Goal: Transaction & Acquisition: Purchase product/service

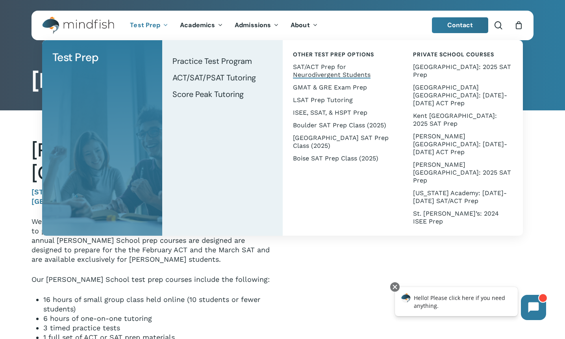
click at [297, 72] on span "SAT/ACT Prep for Neurodivergent Students" at bounding box center [332, 70] width 78 height 15
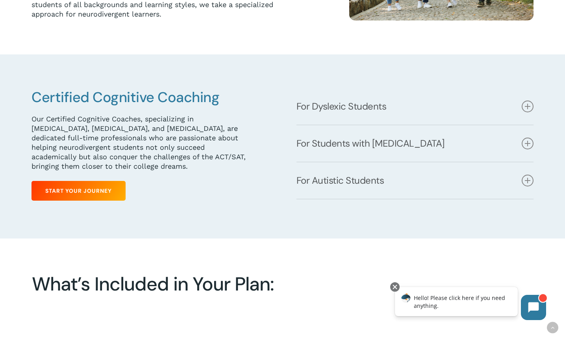
scroll to position [331, 0]
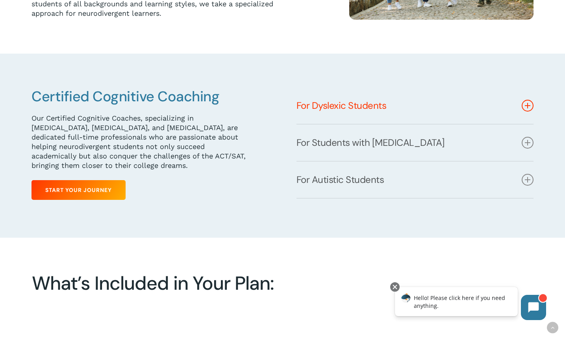
click at [526, 105] on icon at bounding box center [528, 106] width 12 height 12
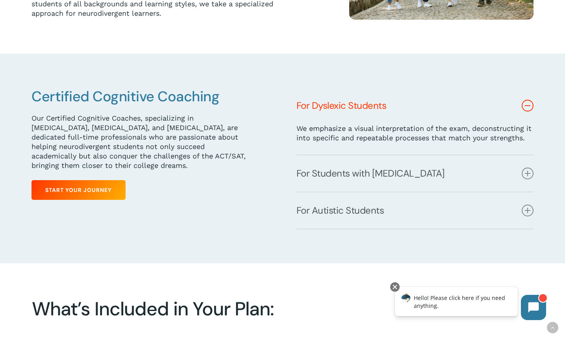
click at [526, 105] on icon at bounding box center [528, 106] width 12 height 12
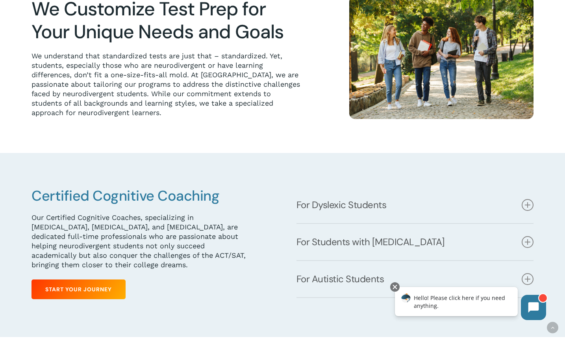
scroll to position [231, 0]
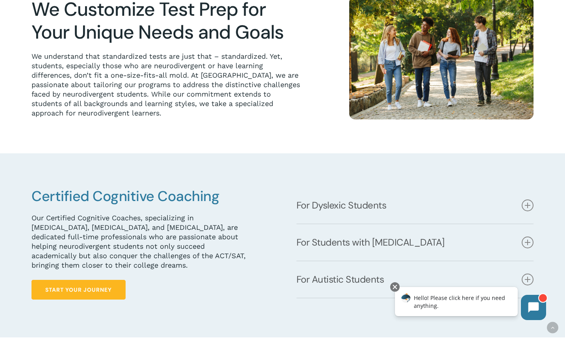
click at [114, 280] on link "Start Your Journey" at bounding box center [79, 290] width 94 height 20
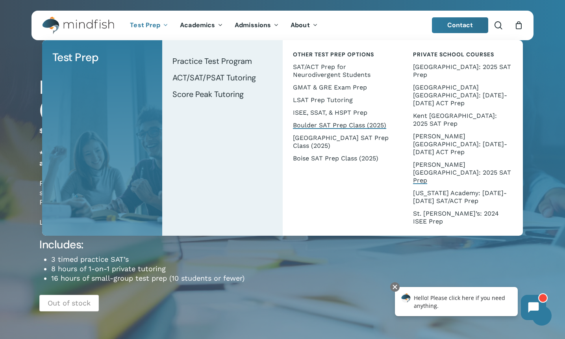
click at [431, 161] on span "[PERSON_NAME][GEOGRAPHIC_DATA]: 2025 SAT Prep" at bounding box center [462, 172] width 98 height 23
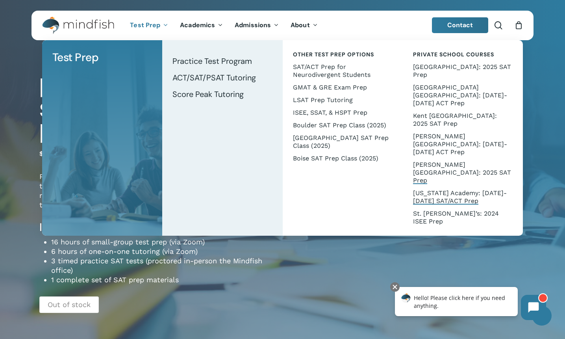
click at [433, 189] on span "[US_STATE] Academy: [DATE]-[DATE] SAT/ACT Prep" at bounding box center [460, 196] width 94 height 15
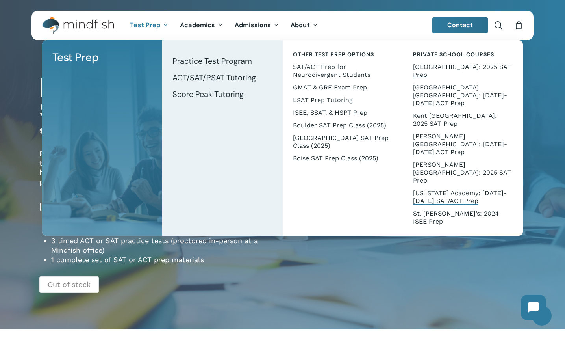
click at [455, 68] on span "[GEOGRAPHIC_DATA]: 2025 SAT Prep" at bounding box center [462, 70] width 98 height 15
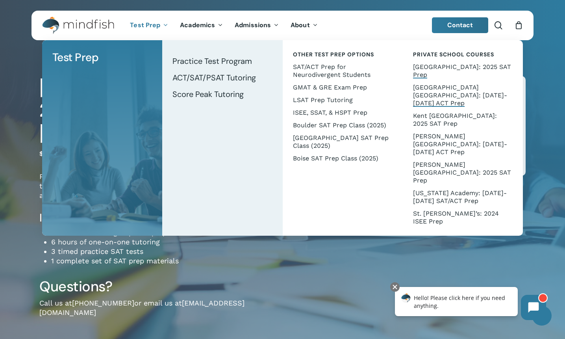
click at [449, 89] on span "[GEOGRAPHIC_DATA] [GEOGRAPHIC_DATA]: [DATE]-[DATE] ACT Prep" at bounding box center [460, 95] width 94 height 23
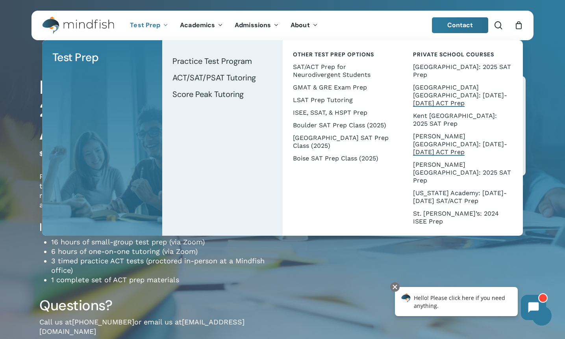
click at [440, 132] on span "[PERSON_NAME][GEOGRAPHIC_DATA]: [DATE]-[DATE] ACT Prep" at bounding box center [460, 143] width 94 height 23
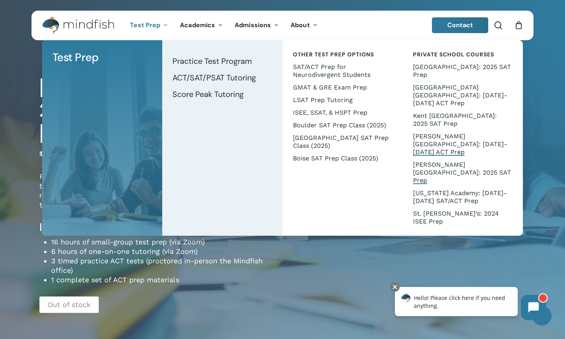
click at [447, 161] on span "[PERSON_NAME][GEOGRAPHIC_DATA]: 2025 SAT Prep" at bounding box center [462, 172] width 98 height 23
